Goal: Task Accomplishment & Management: Manage account settings

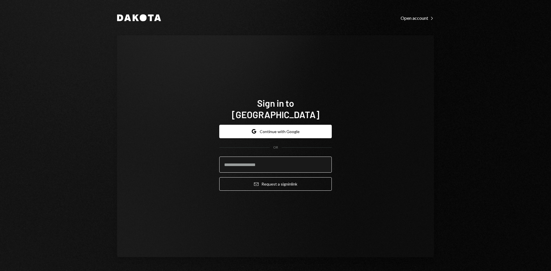
click at [231, 157] on input "email" at bounding box center [275, 165] width 113 height 16
drag, startPoint x: 232, startPoint y: 154, endPoint x: 230, endPoint y: 157, distance: 3.3
click at [231, 157] on input "email" at bounding box center [275, 165] width 113 height 16
click at [247, 157] on input "email" at bounding box center [275, 165] width 113 height 16
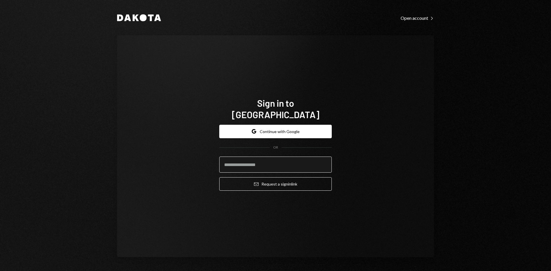
click at [244, 164] on input "email" at bounding box center [275, 165] width 113 height 16
type input "**********"
click at [219, 177] on button "Email Request a sign in link" at bounding box center [275, 183] width 113 height 13
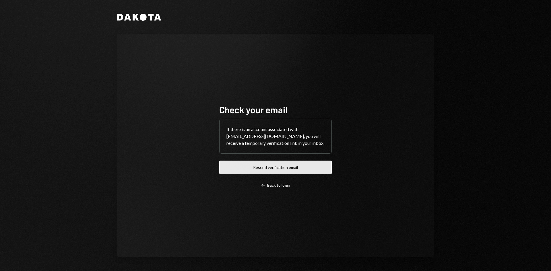
click at [266, 165] on button "Resend verification email" at bounding box center [275, 167] width 113 height 13
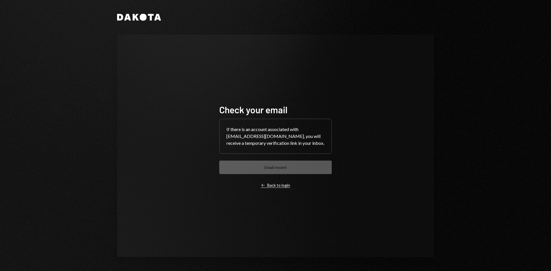
click at [276, 186] on div "Left Arrow Back to login" at bounding box center [275, 185] width 29 height 5
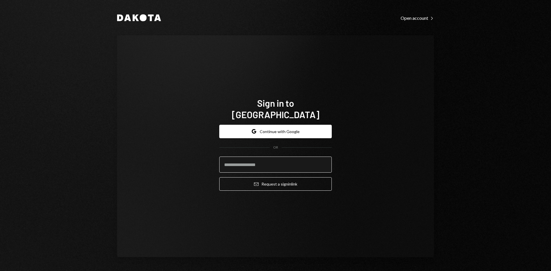
click at [275, 160] on input "email" at bounding box center [275, 165] width 113 height 16
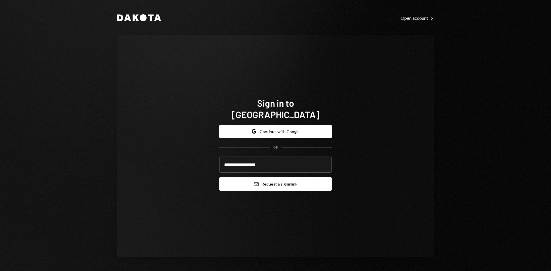
type input "**********"
click at [273, 177] on button "Email Request a sign in link" at bounding box center [275, 183] width 113 height 13
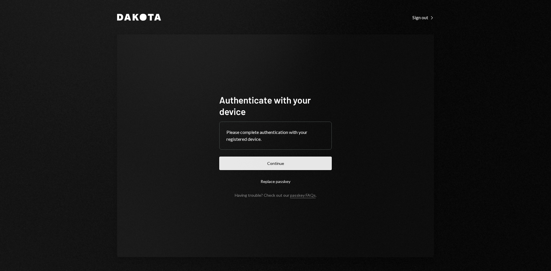
click at [316, 165] on button "Continue" at bounding box center [275, 163] width 113 height 13
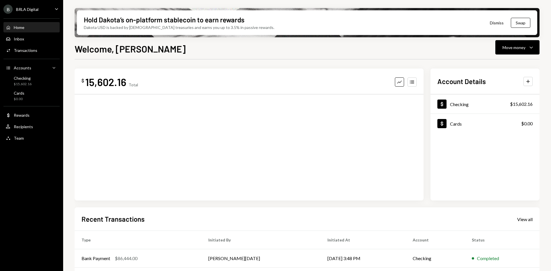
drag, startPoint x: 483, startPoint y: 206, endPoint x: 542, endPoint y: 224, distance: 61.6
click at [542, 224] on div "Hold Dakota’s on-platform stablecoin to earn rewards Dakota USD is backed by U.…" at bounding box center [307, 135] width 488 height 271
click at [34, 47] on div "Activities Transactions" at bounding box center [32, 51] width 52 height 10
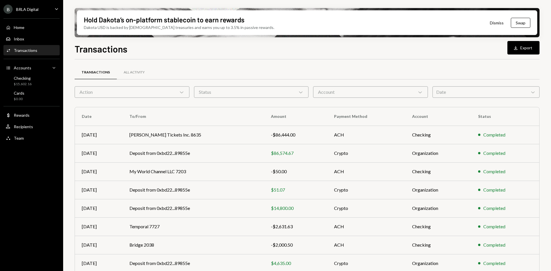
click at [463, 90] on div "Date Chevron Down" at bounding box center [486, 91] width 107 height 11
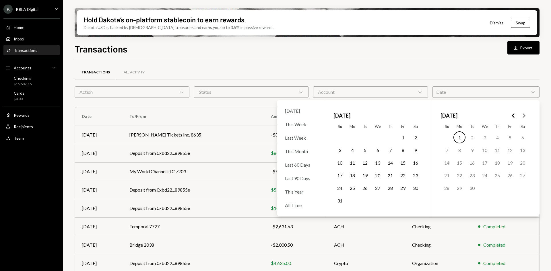
click at [403, 137] on button "1" at bounding box center [403, 138] width 12 height 12
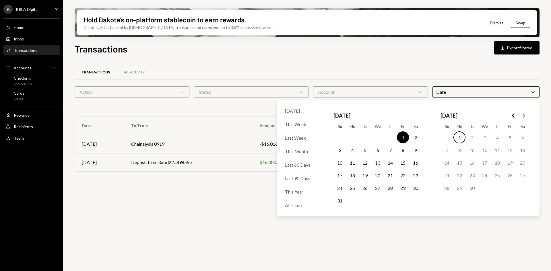
click at [340, 202] on button "31" at bounding box center [340, 201] width 12 height 12
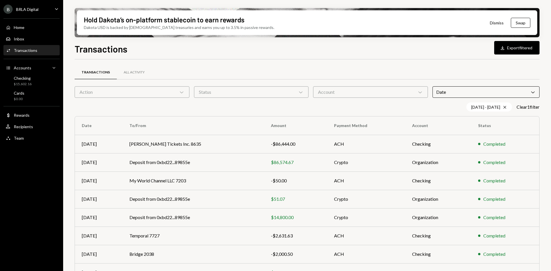
click at [273, 56] on div "Transactions Download Export filtered Transactions All Activity Action Chevron …" at bounding box center [307, 173] width 465 height 263
click at [511, 47] on button "Download Export filtered" at bounding box center [516, 47] width 45 height 13
